Goal: Information Seeking & Learning: Check status

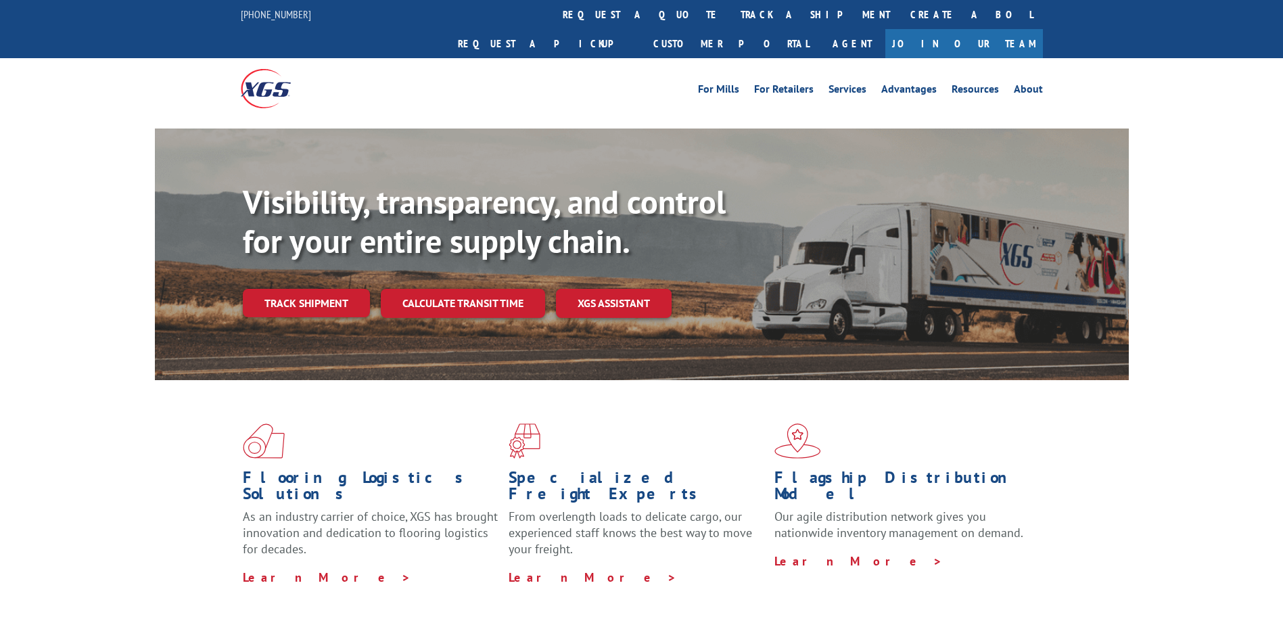
click at [286, 290] on div "Visibility, transparency, and control for your entire supply chain. Track shipm…" at bounding box center [686, 277] width 886 height 189
click at [286, 289] on link "Track shipment" at bounding box center [306, 303] width 127 height 28
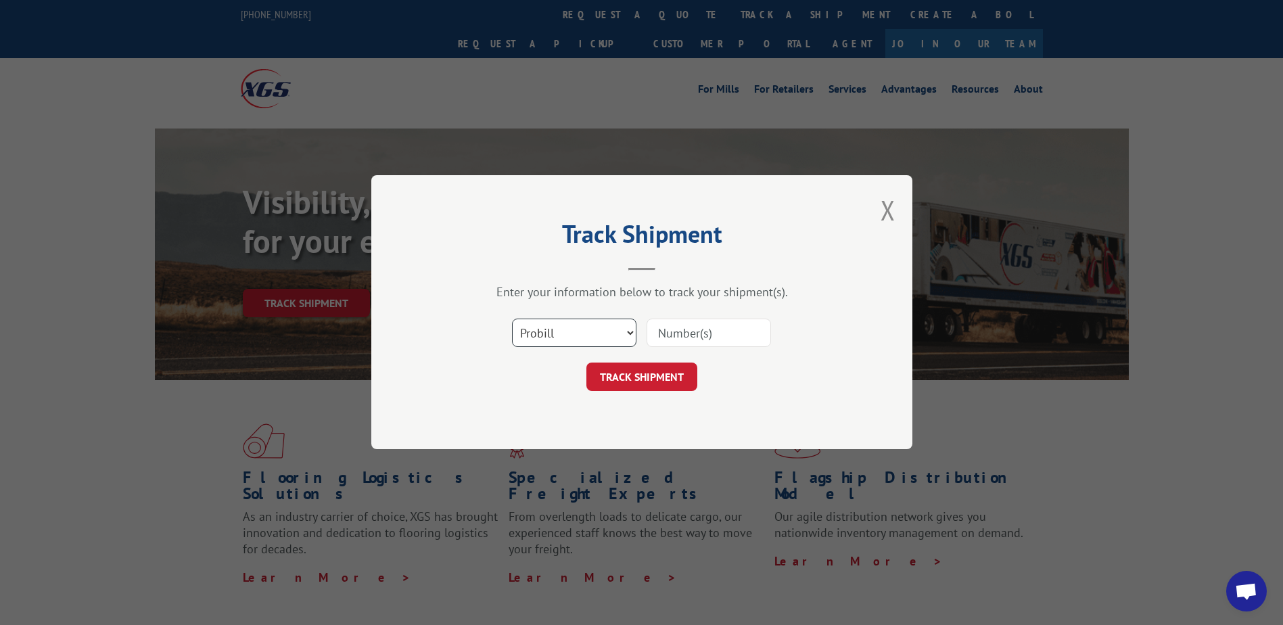
click at [630, 330] on select "Select category... Probill BOL PO" at bounding box center [574, 333] width 124 height 28
select select "po"
click at [512, 319] on select "Select category... Probill BOL PO" at bounding box center [574, 333] width 124 height 28
click at [689, 337] on input at bounding box center [709, 333] width 124 height 28
type input "297535405"
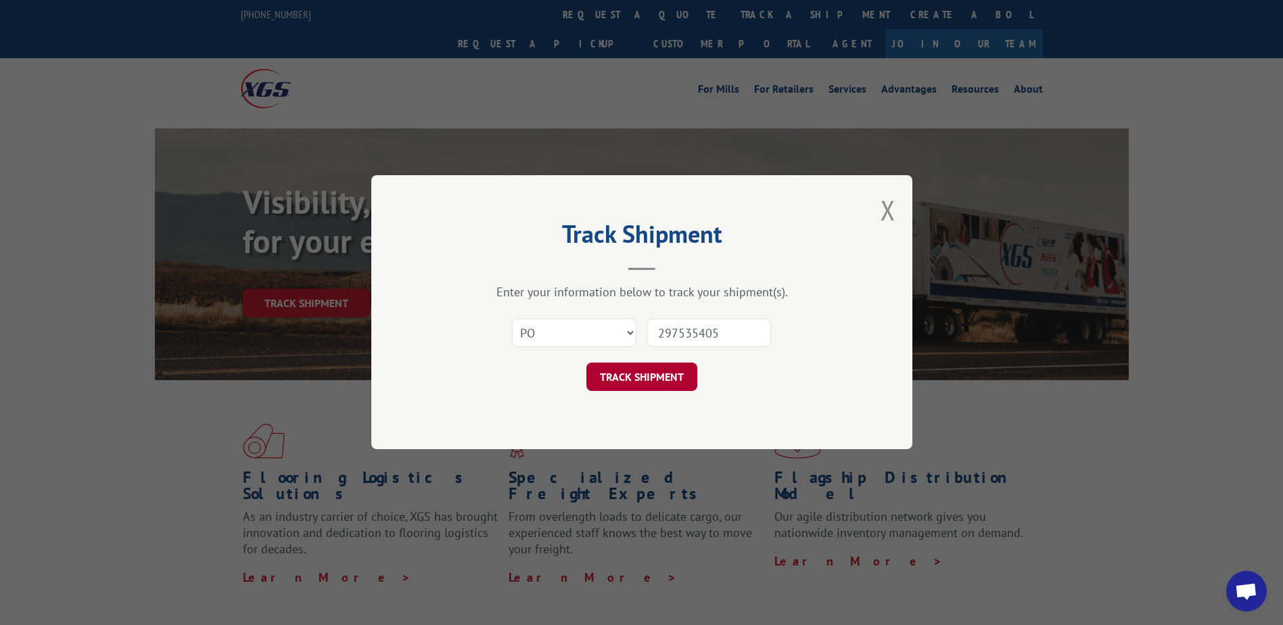
click at [652, 384] on button "TRACK SHIPMENT" at bounding box center [642, 377] width 111 height 28
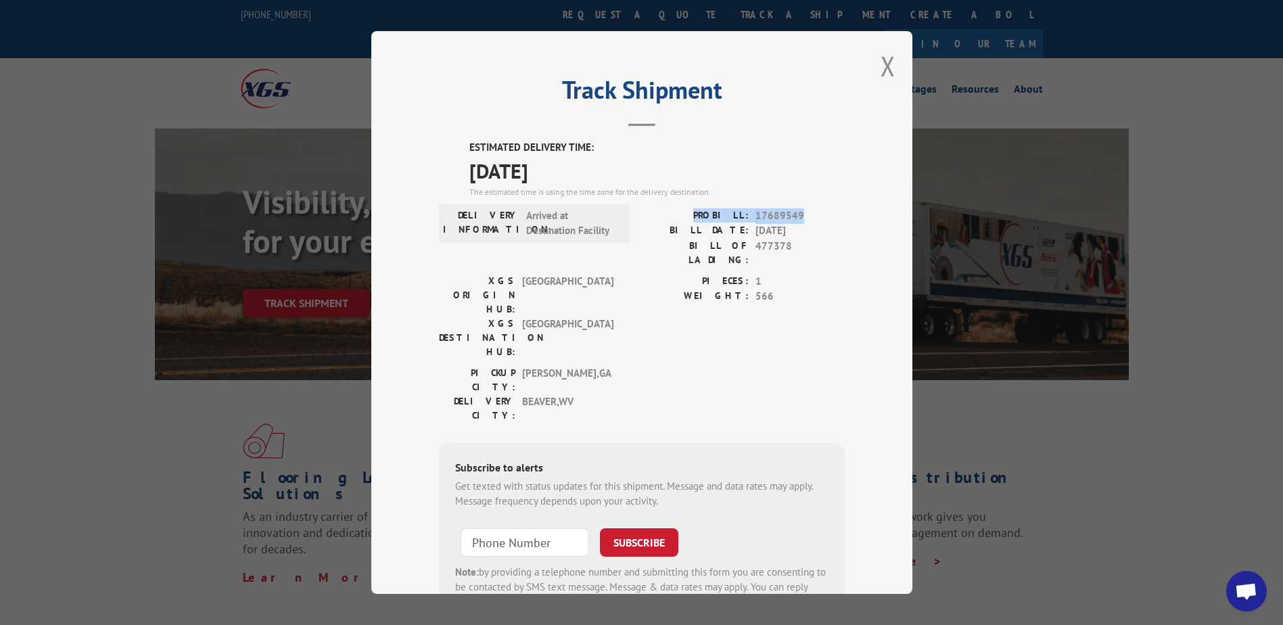
drag, startPoint x: 796, startPoint y: 216, endPoint x: 691, endPoint y: 220, distance: 104.9
click at [691, 220] on div "PROBILL: 17689549" at bounding box center [743, 216] width 203 height 16
drag, startPoint x: 691, startPoint y: 220, endPoint x: 727, endPoint y: 211, distance: 36.3
copy div "PROBILL: 17689549"
